Goal: Transaction & Acquisition: Purchase product/service

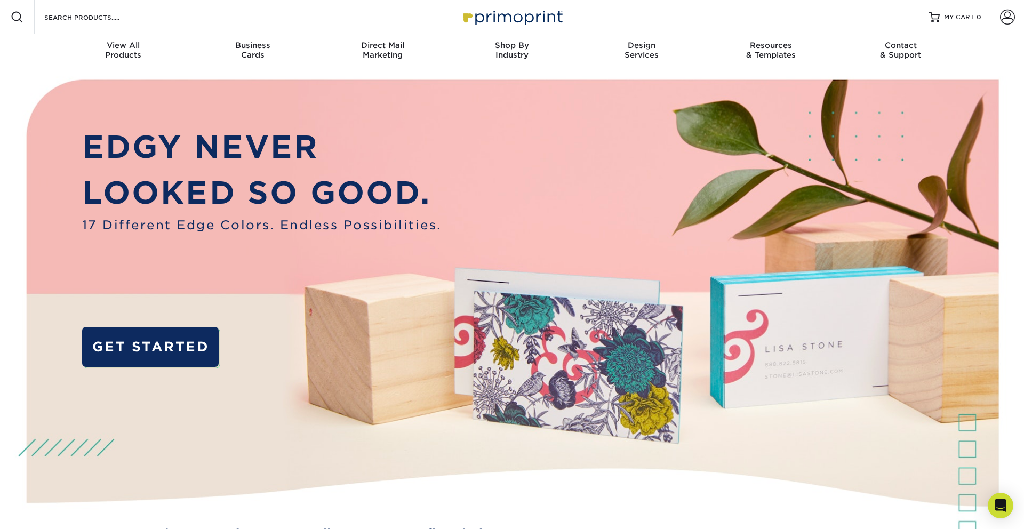
drag, startPoint x: 227, startPoint y: 60, endPoint x: 524, endPoint y: 2, distance: 302.3
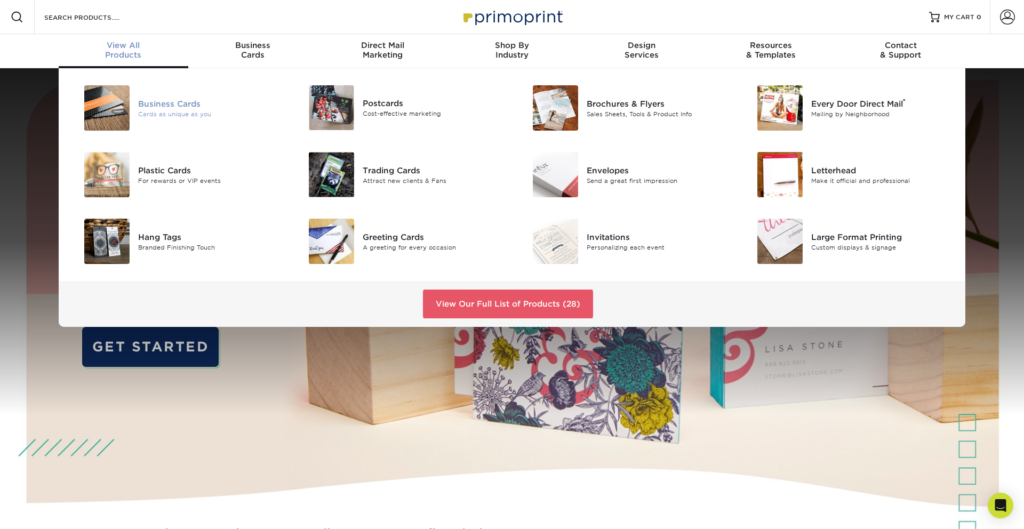
click at [170, 110] on div "Cards as unique as you" at bounding box center [208, 113] width 141 height 9
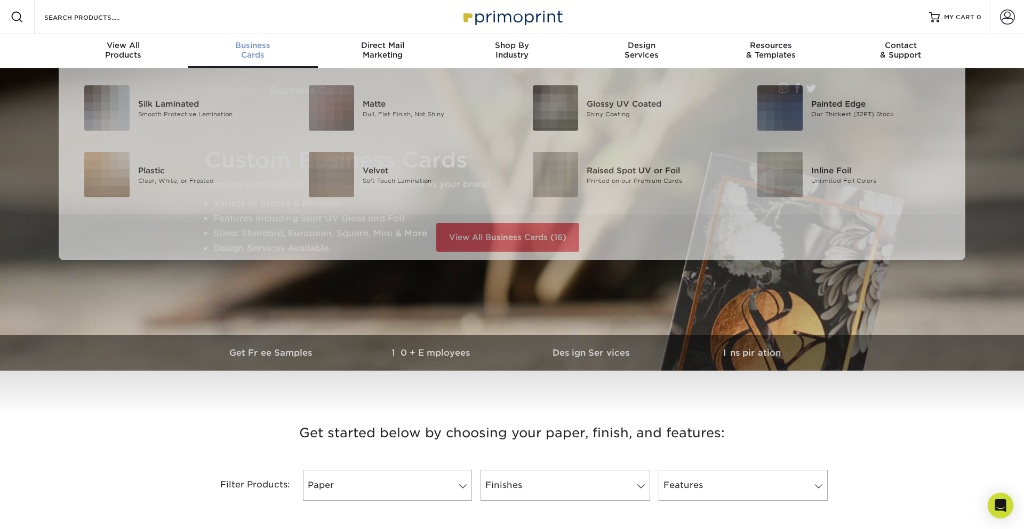
click at [253, 51] on div "Business Cards" at bounding box center [253, 50] width 130 height 19
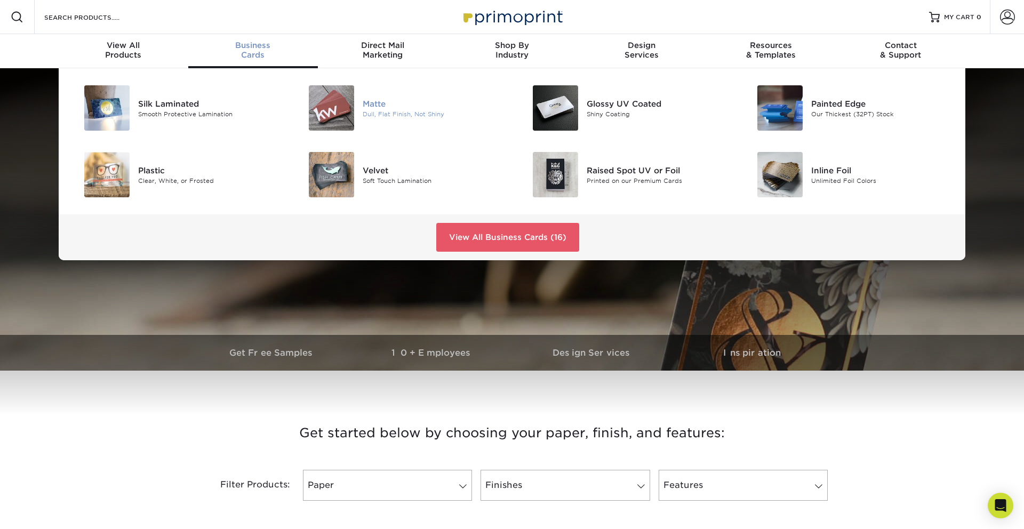
click at [335, 97] on img at bounding box center [331, 107] width 45 height 45
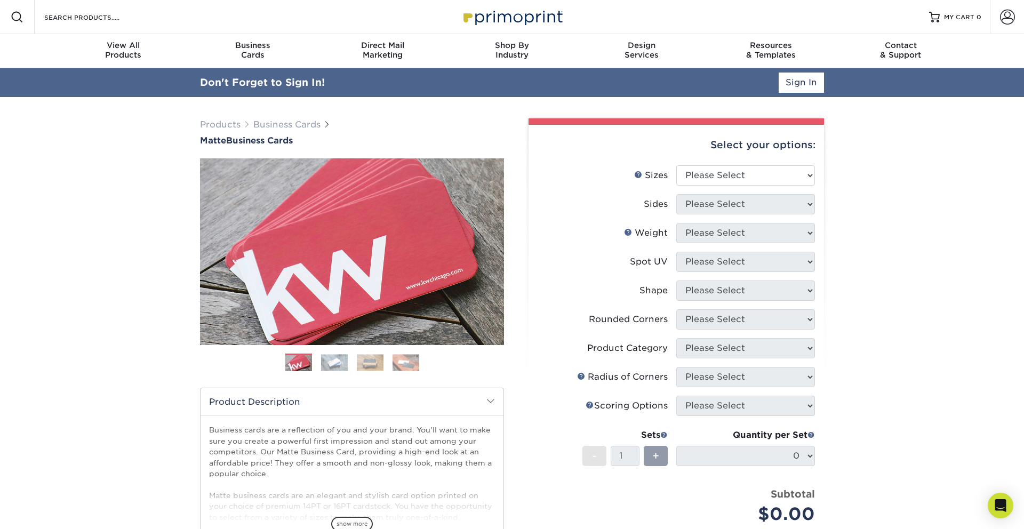
click at [514, 401] on div "Select your options: Sizes Help Sizes Please Select 1.5" x 3.5" - Mini -" at bounding box center [672, 386] width 320 height 537
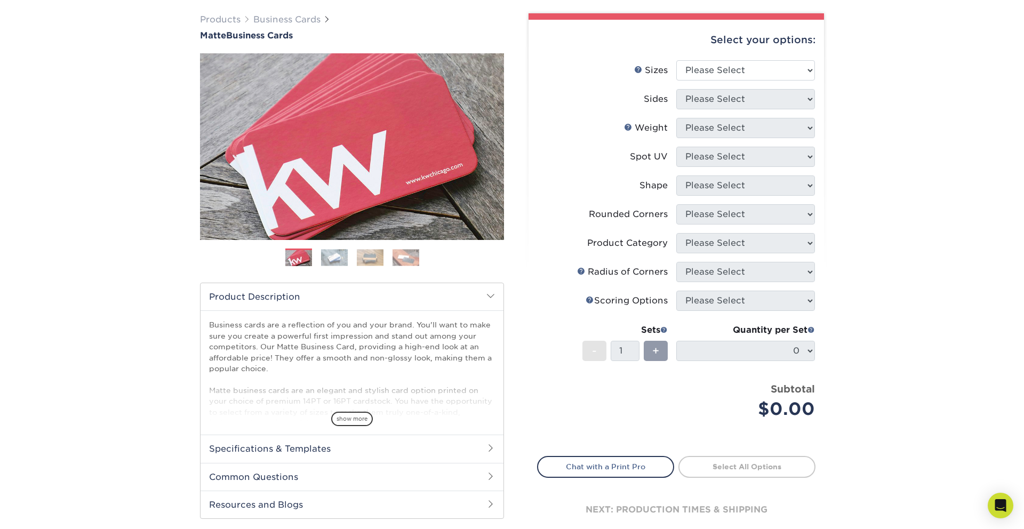
scroll to position [128, 0]
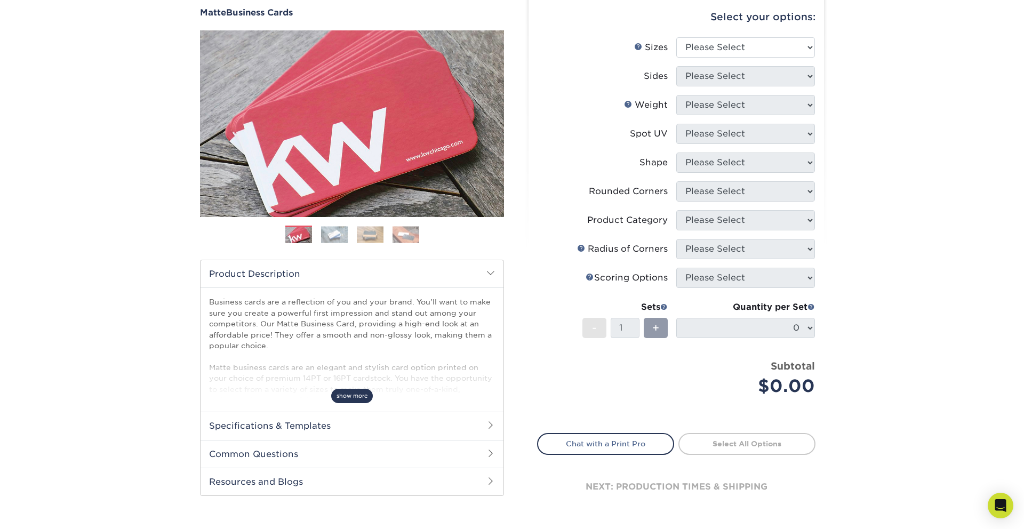
click at [359, 395] on span "show more" at bounding box center [352, 396] width 42 height 14
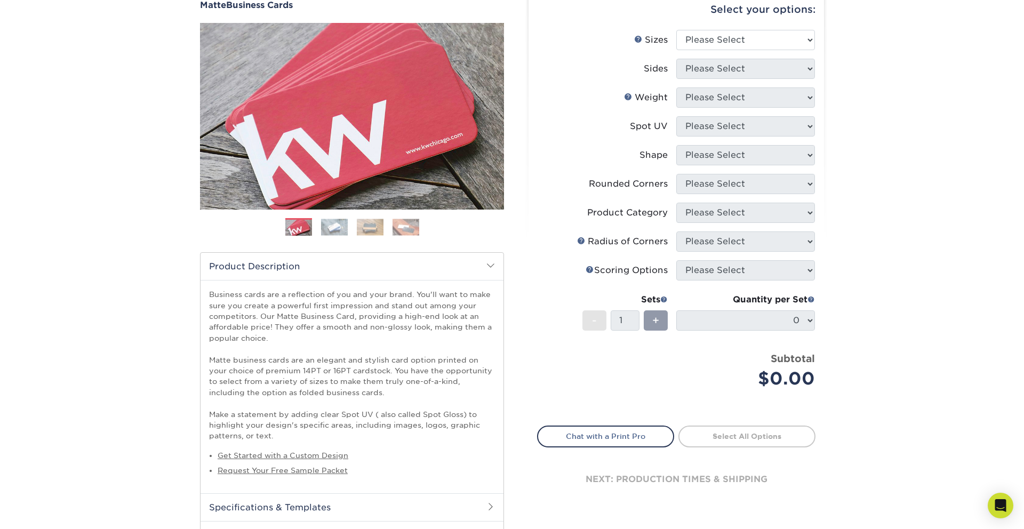
scroll to position [99, 0]
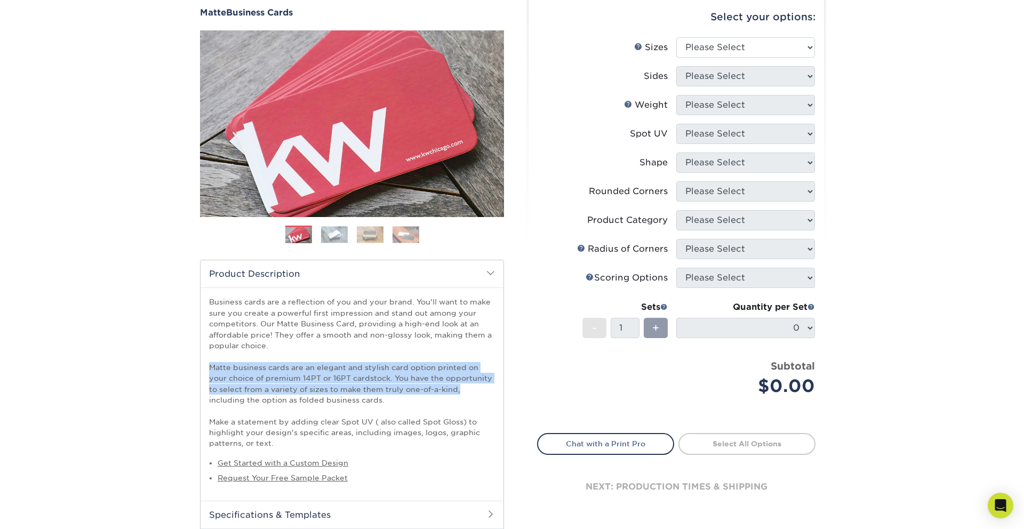
drag, startPoint x: 210, startPoint y: 366, endPoint x: 461, endPoint y: 391, distance: 252.4
click at [461, 391] on p "Business cards are a reflection of you and your brand. You'll want to make sure…" at bounding box center [352, 373] width 286 height 152
copy p "Matte business cards are an elegant and stylish card option printed on your cho…"
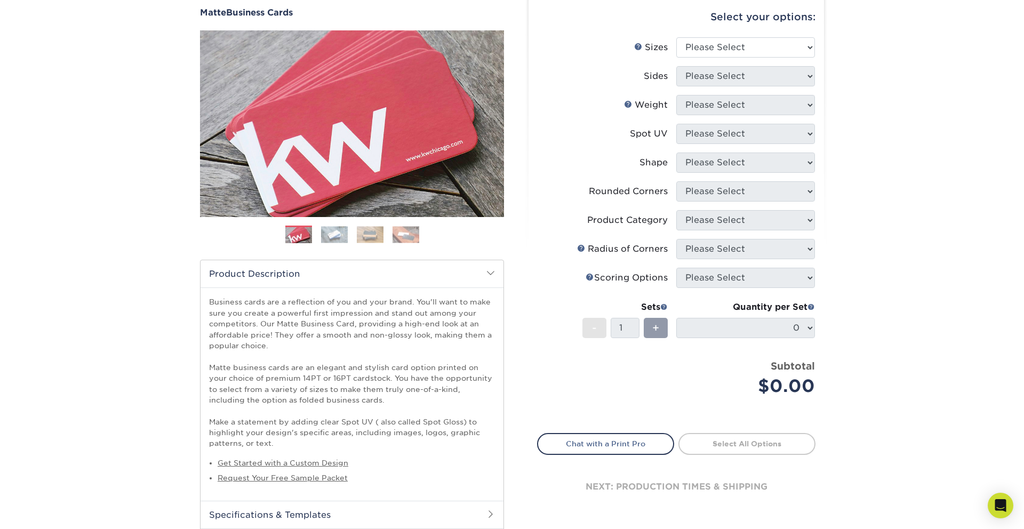
click at [361, 345] on p "Business cards are a reflection of you and your brand. You'll want to make sure…" at bounding box center [352, 373] width 286 height 152
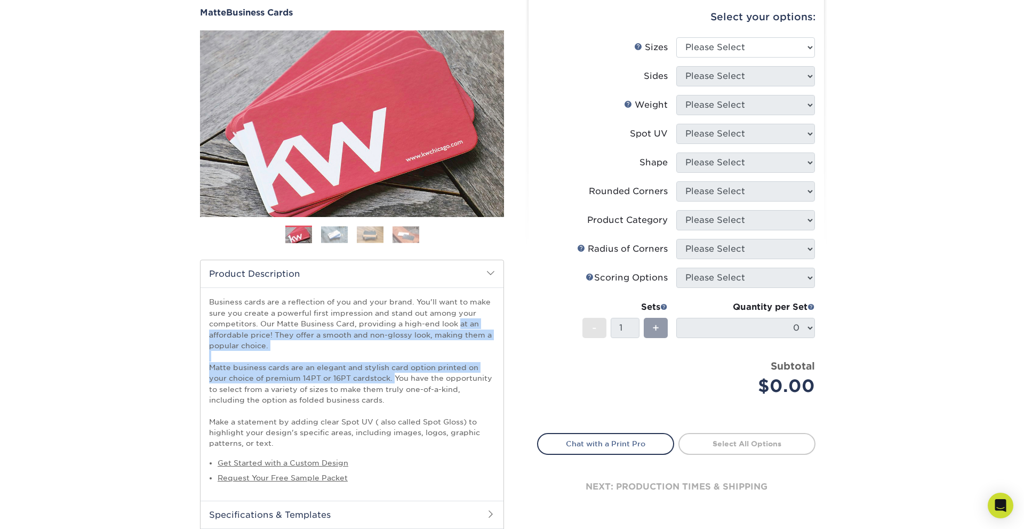
drag, startPoint x: 278, startPoint y: 320, endPoint x: 394, endPoint y: 377, distance: 129.0
click at [394, 377] on p "Business cards are a reflection of you and your brand. You'll want to make sure…" at bounding box center [352, 373] width 286 height 152
copy p "Matte Business Card, providing a high-end look at an affordable price! They off…"
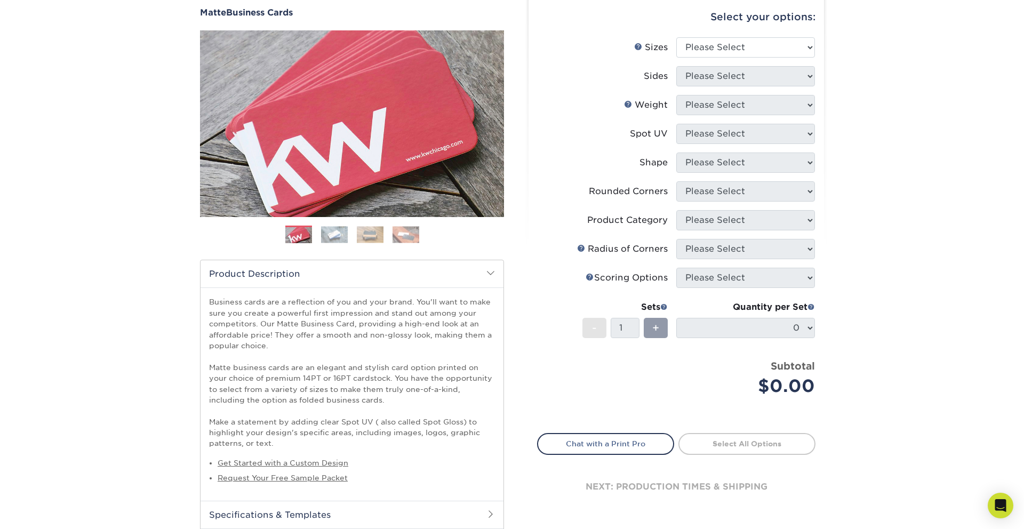
click at [555, 293] on li "Scoring Help Scoring Options Please Select" at bounding box center [676, 282] width 277 height 29
click at [527, 409] on div "Select your options: Sizes Help Sizes Sides 14PT" at bounding box center [672, 258] width 304 height 537
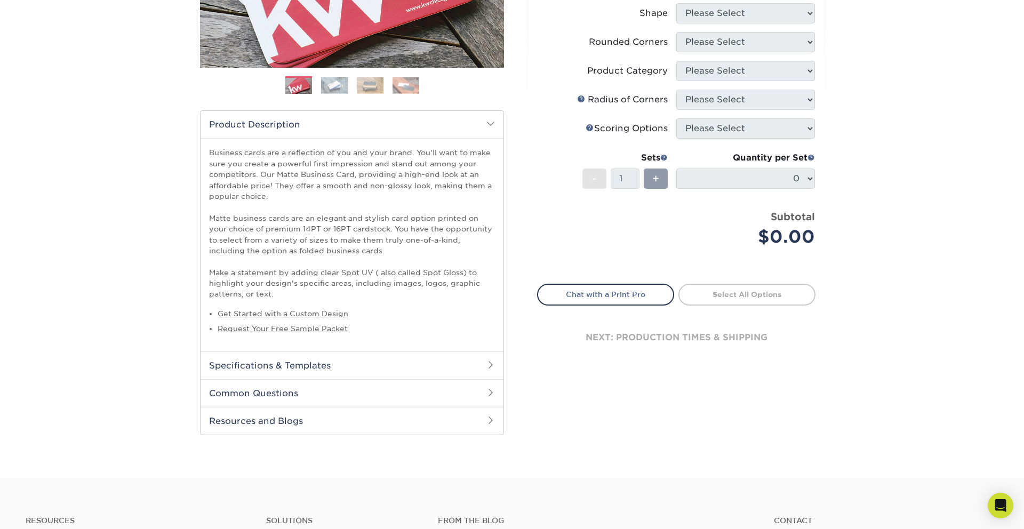
scroll to position [270, 0]
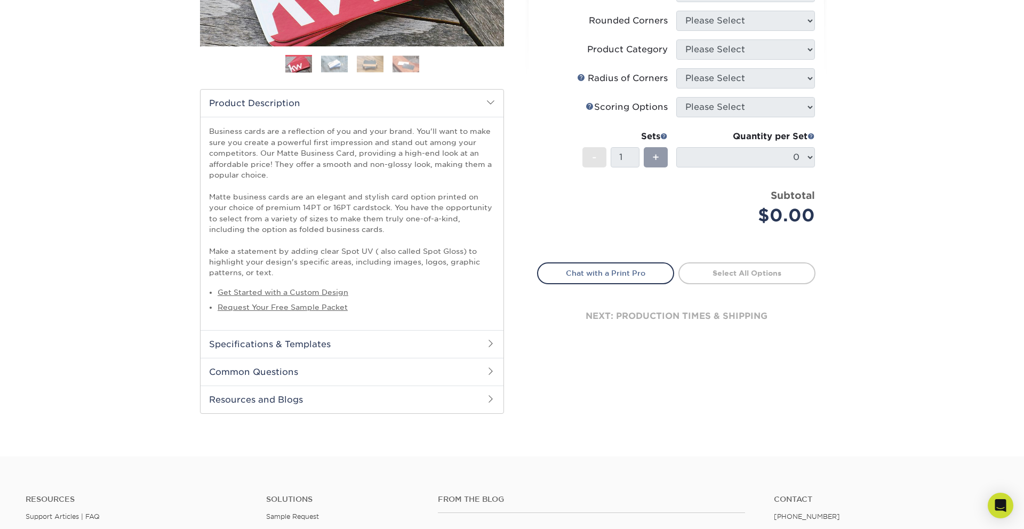
click at [309, 345] on h2 "Specifications & Templates" at bounding box center [352, 344] width 303 height 28
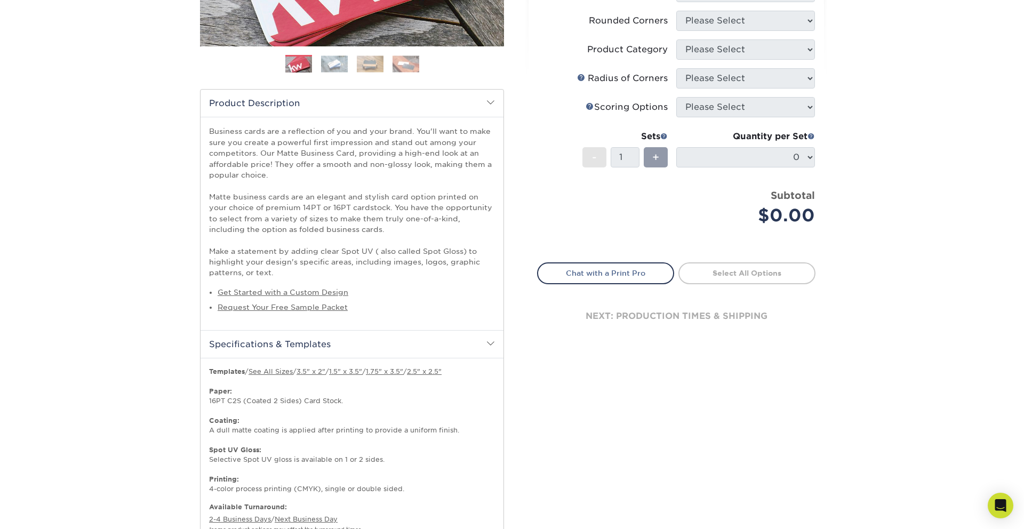
click at [389, 408] on p "Templates / See All Sizes / 3.5" x 2" / 1.5" x 3.5" / 1.75" x 3.5" / 2.5" x 2.5…" at bounding box center [352, 430] width 286 height 127
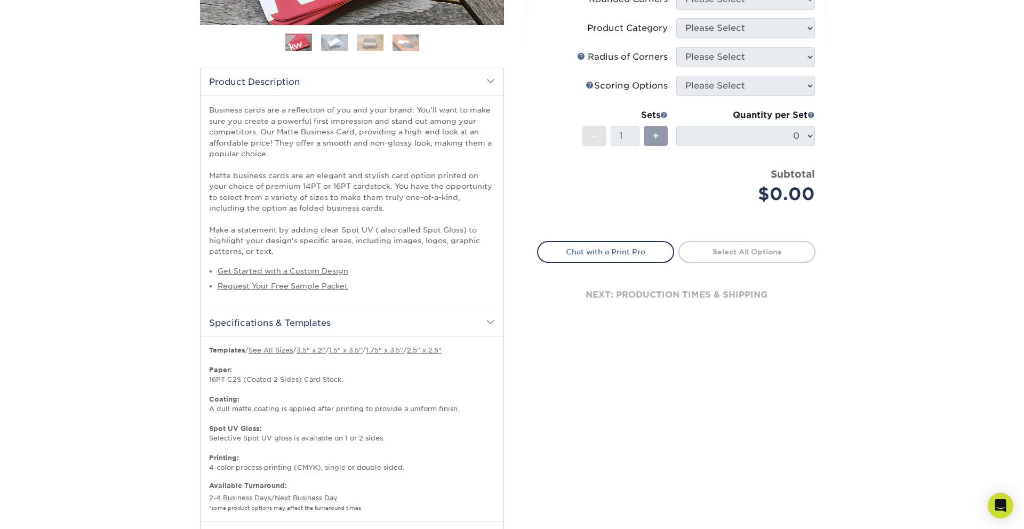
click at [891, 127] on div "Products Business Cards Matte Business Cards Previous Next 100 $ 9" at bounding box center [512, 198] width 1024 height 843
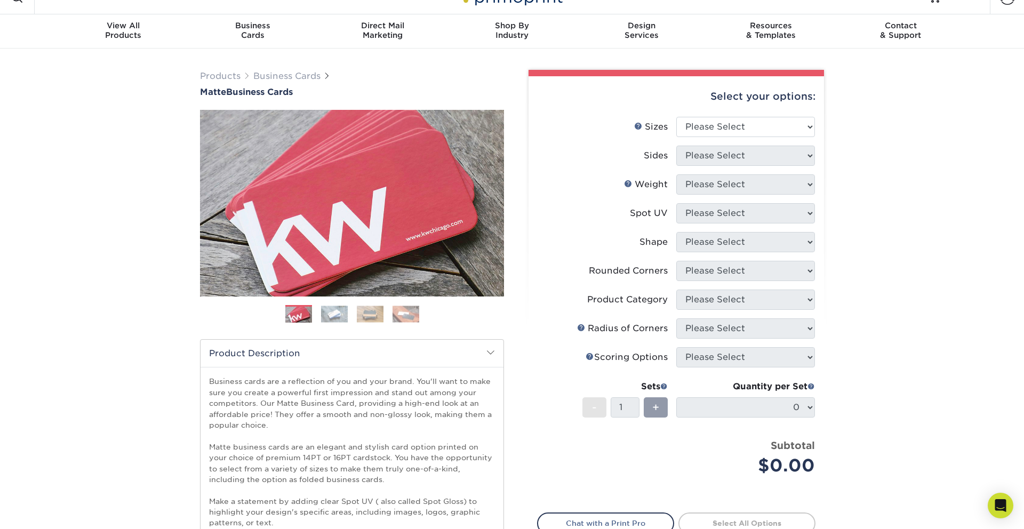
scroll to position [14, 0]
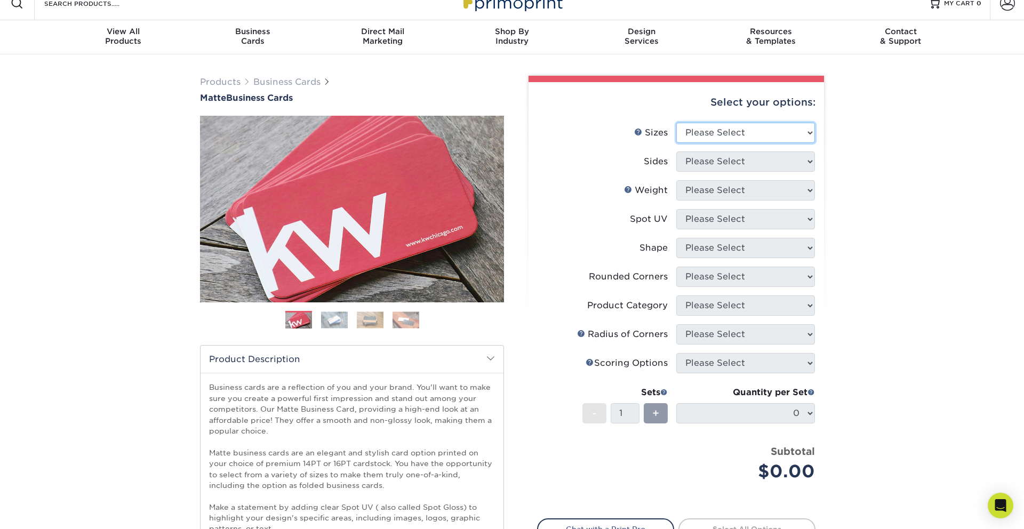
click at [750, 125] on select "Please Select 1.5" x 3.5" - Mini 1.75" x 3.5" - Mini 2" x 2" - Square 2" x 3" -…" at bounding box center [745, 133] width 139 height 20
select select "2.00x3.50"
click at [676, 123] on select "Please Select 1.5" x 3.5" - Mini 1.75" x 3.5" - Mini 2" x 2" - Square 2" x 3" -…" at bounding box center [745, 133] width 139 height 20
click at [726, 158] on select "Please Select Print Both Sides Print Front Only" at bounding box center [745, 161] width 139 height 20
select select "32d3c223-f82c-492b-b915-ba065a00862f"
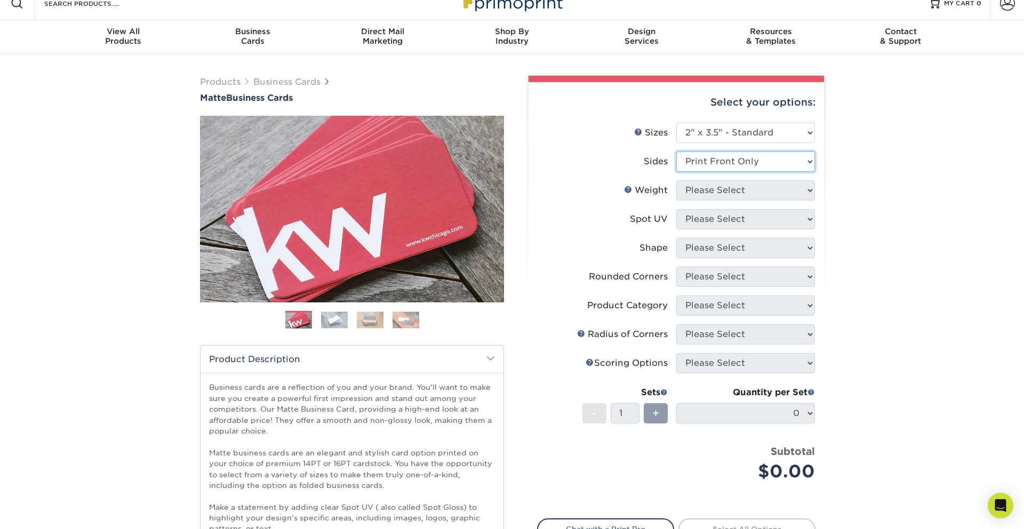
click at [676, 151] on select "Please Select Print Both Sides Print Front Only" at bounding box center [745, 161] width 139 height 20
click at [731, 193] on select "Please Select 16PT 14PT" at bounding box center [745, 190] width 139 height 20
select select "16PT"
click at [676, 180] on select "Please Select 16PT 14PT" at bounding box center [745, 190] width 139 height 20
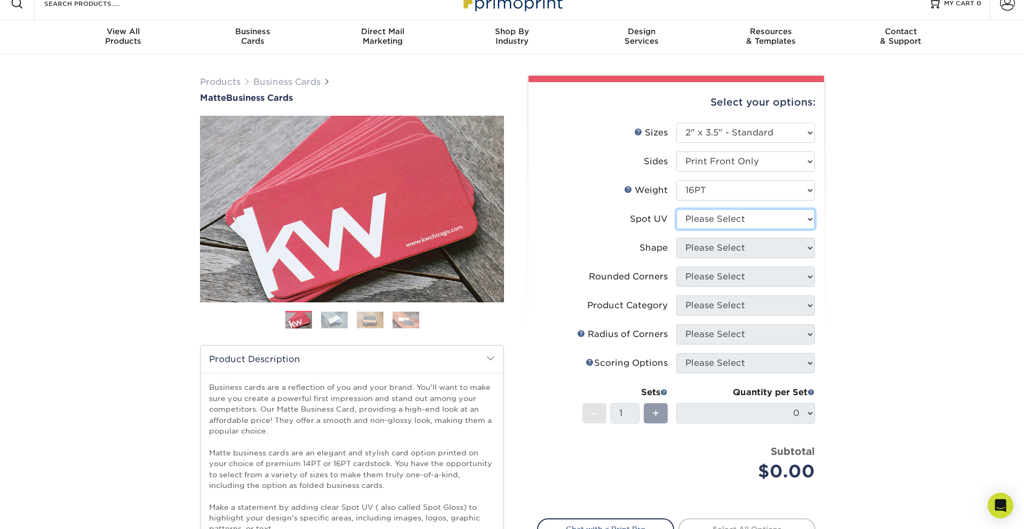
click at [723, 223] on select "Please Select No Spot UV Front Only" at bounding box center [745, 219] width 139 height 20
select select "3"
click at [676, 209] on select "Please Select No Spot UV Front Only" at bounding box center [745, 219] width 139 height 20
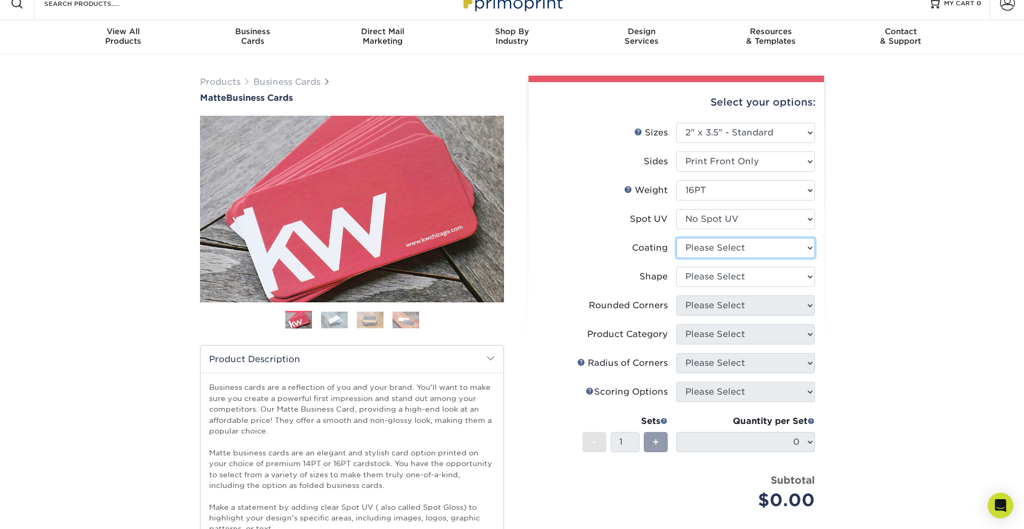
click at [717, 248] on select at bounding box center [745, 248] width 139 height 20
select select "121bb7b5-3b4d-429f-bd8d-bbf80e953313"
click at [676, 238] on select at bounding box center [745, 248] width 139 height 20
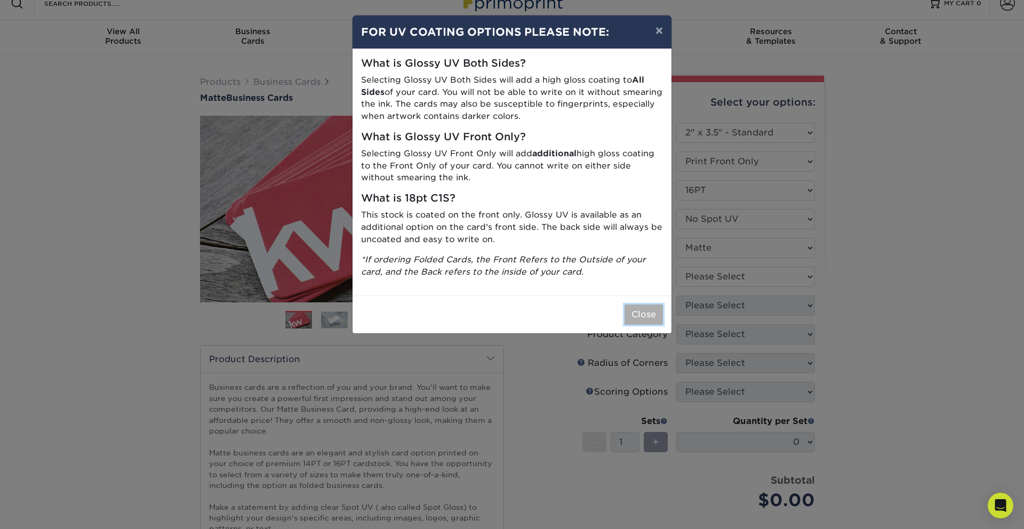
click at [647, 317] on button "Close" at bounding box center [644, 315] width 38 height 20
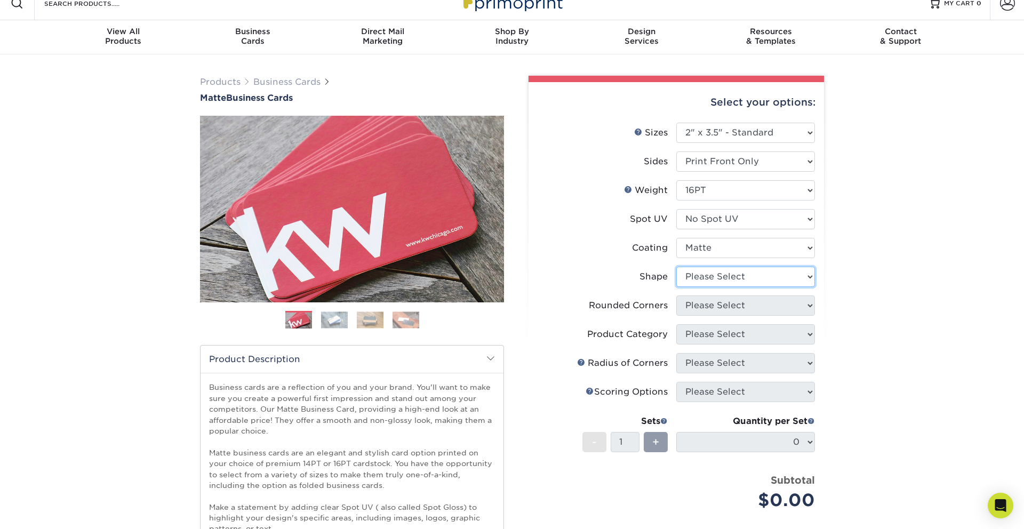
click at [711, 276] on select "Please Select Standard Oval" at bounding box center [745, 277] width 139 height 20
select select "standard"
click at [676, 267] on select "Please Select Standard Oval" at bounding box center [745, 277] width 139 height 20
click at [862, 274] on div "Products Business Cards Matte Business Cards Previous Next 100 $ 9" at bounding box center [512, 475] width 1024 height 843
click at [774, 310] on select "Please Select Yes - Round 2 Corners Yes - Round 4 Corners No" at bounding box center [745, 305] width 139 height 20
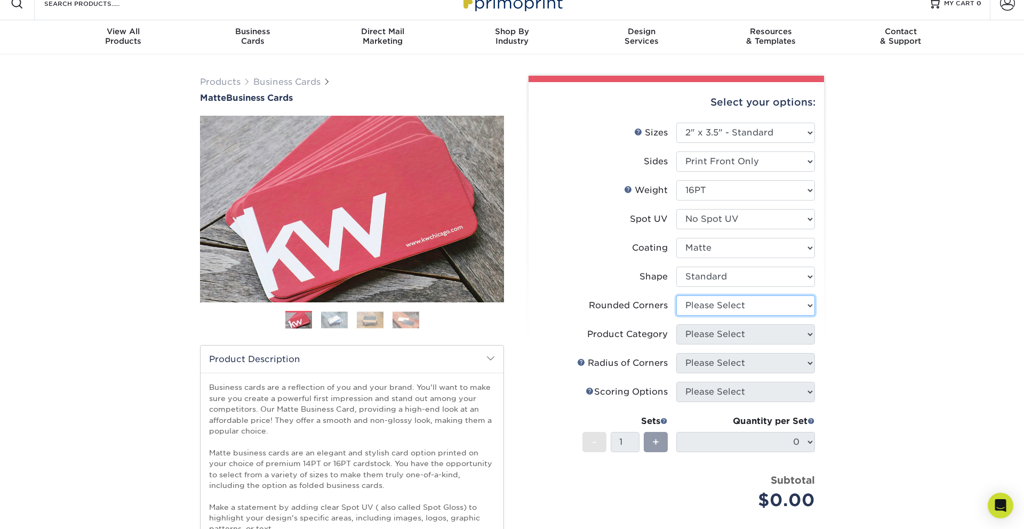
select select "0"
click at [676, 295] on select "Please Select Yes - Round 2 Corners Yes - Round 4 Corners No" at bounding box center [745, 305] width 139 height 20
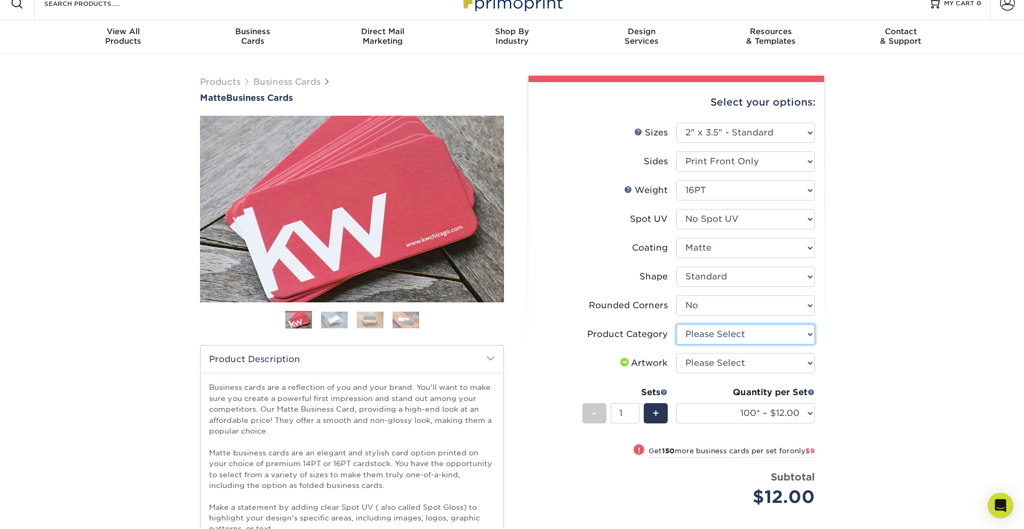
click at [783, 334] on select "Please Select Business Cards" at bounding box center [745, 334] width 139 height 20
select select "3b5148f1-0588-4f88-a218-97bcfdce65c1"
click at [676, 324] on select "Please Select Business Cards" at bounding box center [745, 334] width 139 height 20
click at [733, 367] on select "Please Select I will upload files I need a design - $100" at bounding box center [745, 363] width 139 height 20
select select "upload"
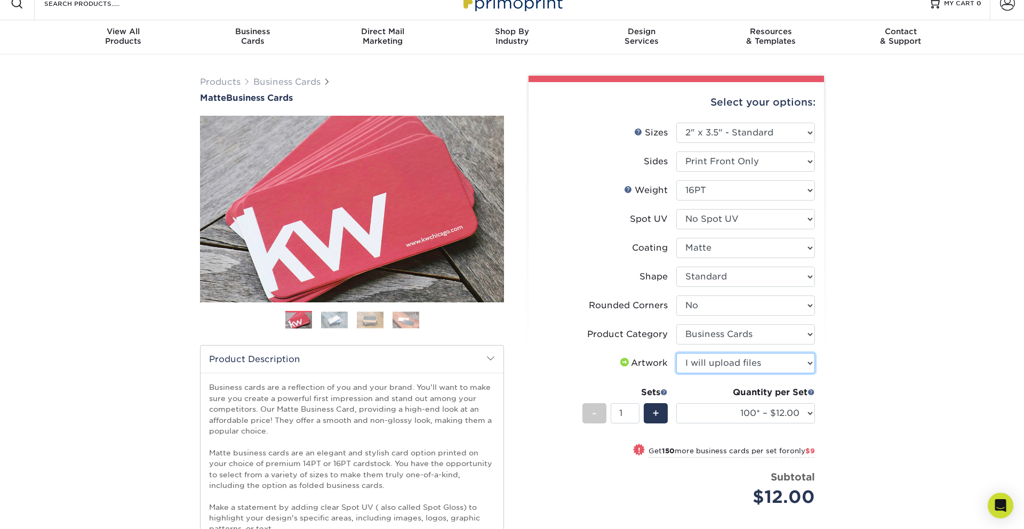
click at [676, 353] on select "Please Select I will upload files I need a design - $100" at bounding box center [745, 363] width 139 height 20
click at [745, 412] on select "100* – $12.00 250* – $21.00 500 – $42.00 1000 – $53.00 2500 – $95.00 5000 – $18…" at bounding box center [745, 413] width 139 height 20
select select "500 – $42.00"
click at [676, 403] on select "100* – $12.00 250* – $21.00 500 – $42.00 1000 – $53.00 2500 – $95.00 5000 – $18…" at bounding box center [745, 413] width 139 height 20
